Goal: Information Seeking & Learning: Learn about a topic

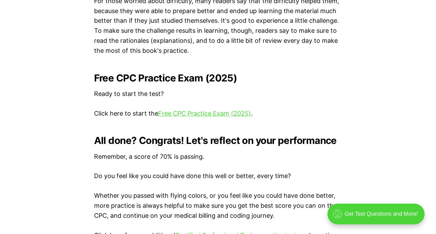
scroll to position [1395, 0]
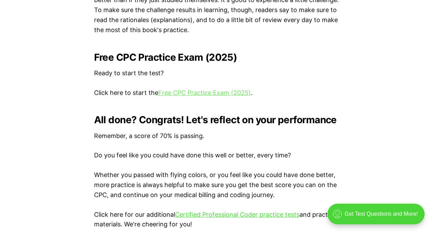
click at [182, 94] on link "Free CPC Practice Exam (2025)" at bounding box center [204, 92] width 93 height 7
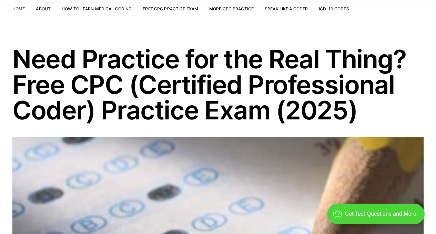
scroll to position [0, 0]
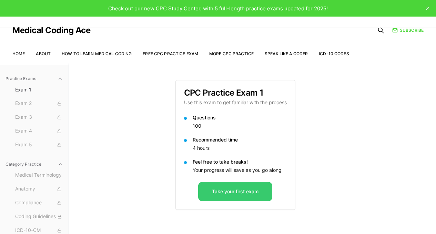
click at [264, 195] on button "Take your first exam" at bounding box center [235, 191] width 74 height 19
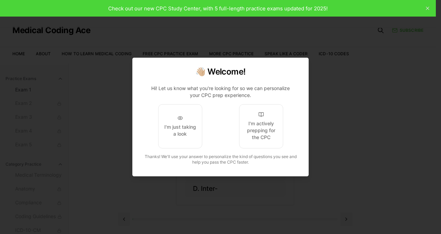
click at [346, 146] on div at bounding box center [220, 117] width 441 height 234
click at [428, 9] on div at bounding box center [220, 117] width 441 height 234
click at [367, 103] on div at bounding box center [220, 117] width 441 height 234
click at [338, 144] on div at bounding box center [220, 117] width 441 height 234
click at [253, 127] on div "I'm actively prepping for the CPC" at bounding box center [261, 130] width 32 height 21
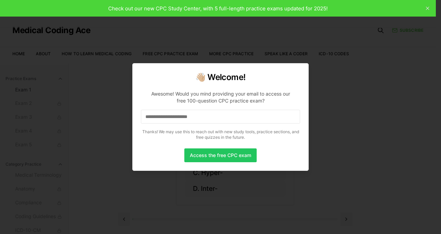
click at [48, 83] on div at bounding box center [220, 117] width 441 height 234
